Goal: Task Accomplishment & Management: Complete application form

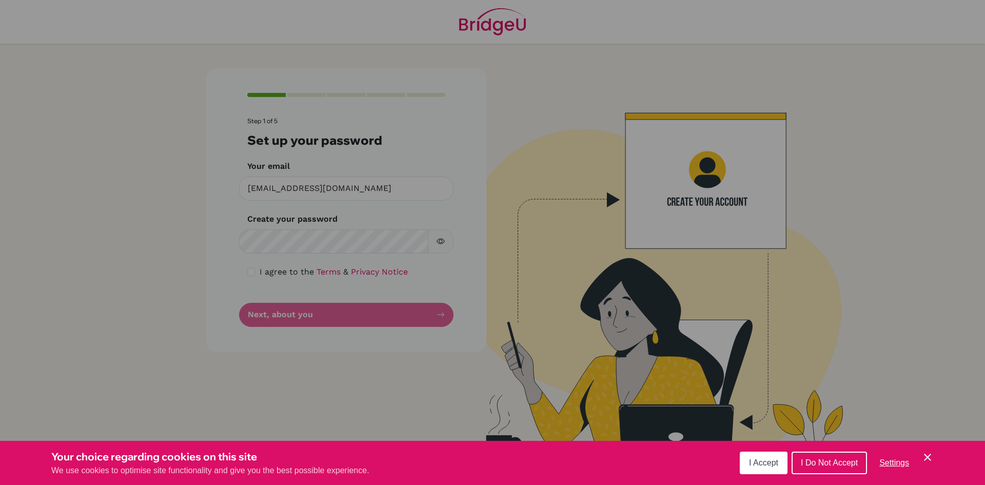
click at [771, 465] on span "I Accept" at bounding box center [763, 462] width 29 height 9
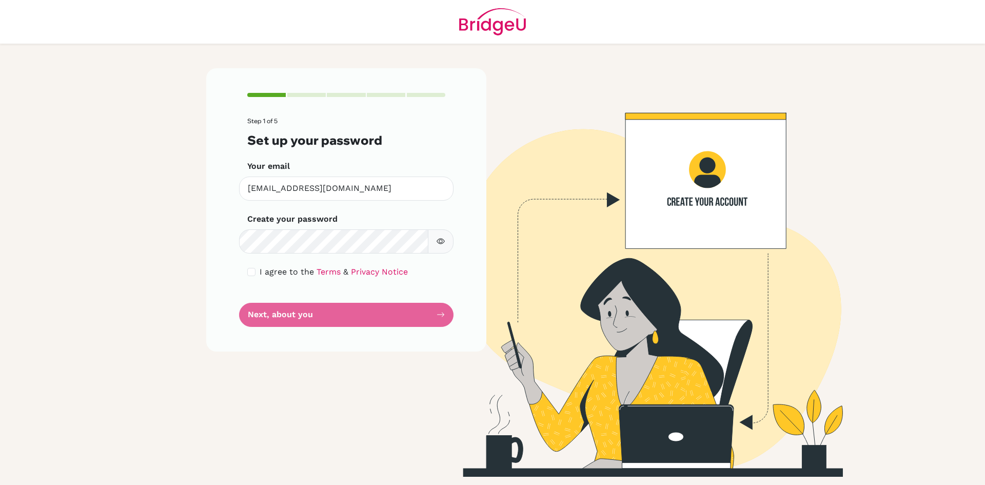
click at [439, 242] on icon "button" at bounding box center [441, 241] width 8 height 8
click at [314, 254] on form "Step 1 of 5 Set up your password Your email [EMAIL_ADDRESS][DOMAIN_NAME] Invali…" at bounding box center [346, 222] width 198 height 209
click at [443, 241] on icon "button" at bounding box center [441, 241] width 8 height 8
click at [435, 242] on button "button" at bounding box center [441, 241] width 26 height 24
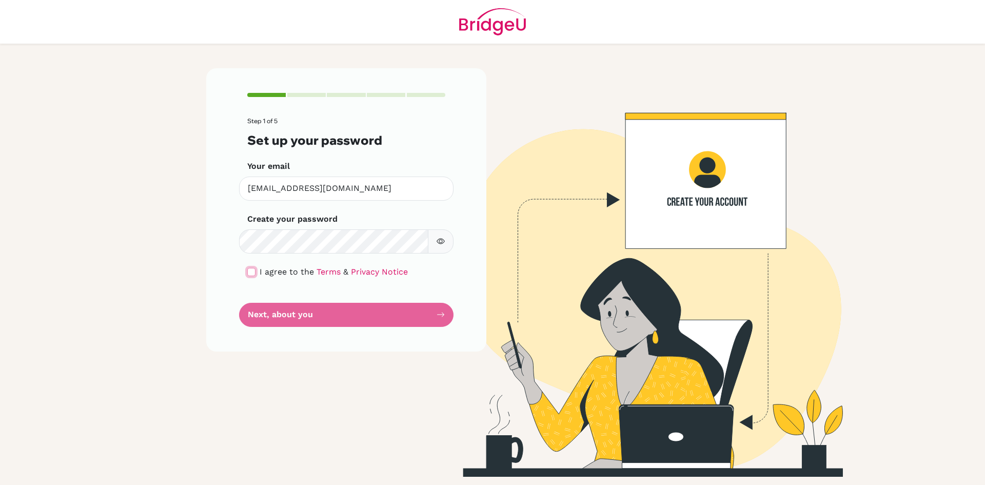
click at [254, 271] on input "checkbox" at bounding box center [251, 272] width 8 height 8
checkbox input "true"
click at [299, 310] on button "Next, about you" at bounding box center [346, 315] width 214 height 24
